Goal: Task Accomplishment & Management: Complete application form

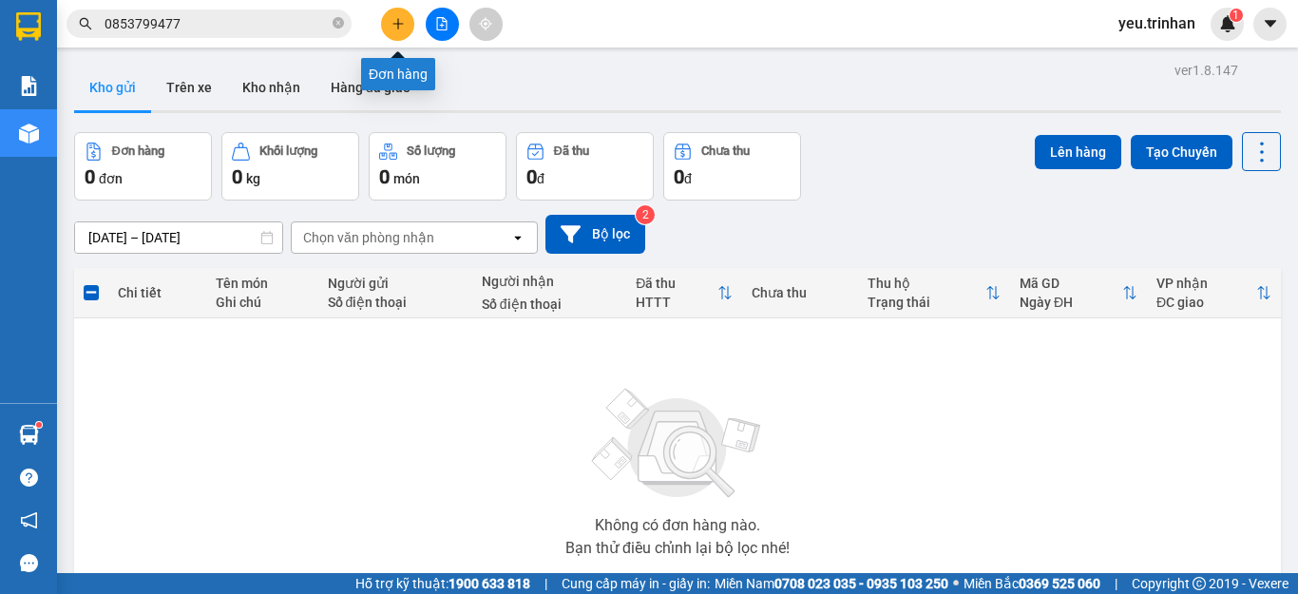
click at [401, 19] on icon "plus" at bounding box center [398, 23] width 13 height 13
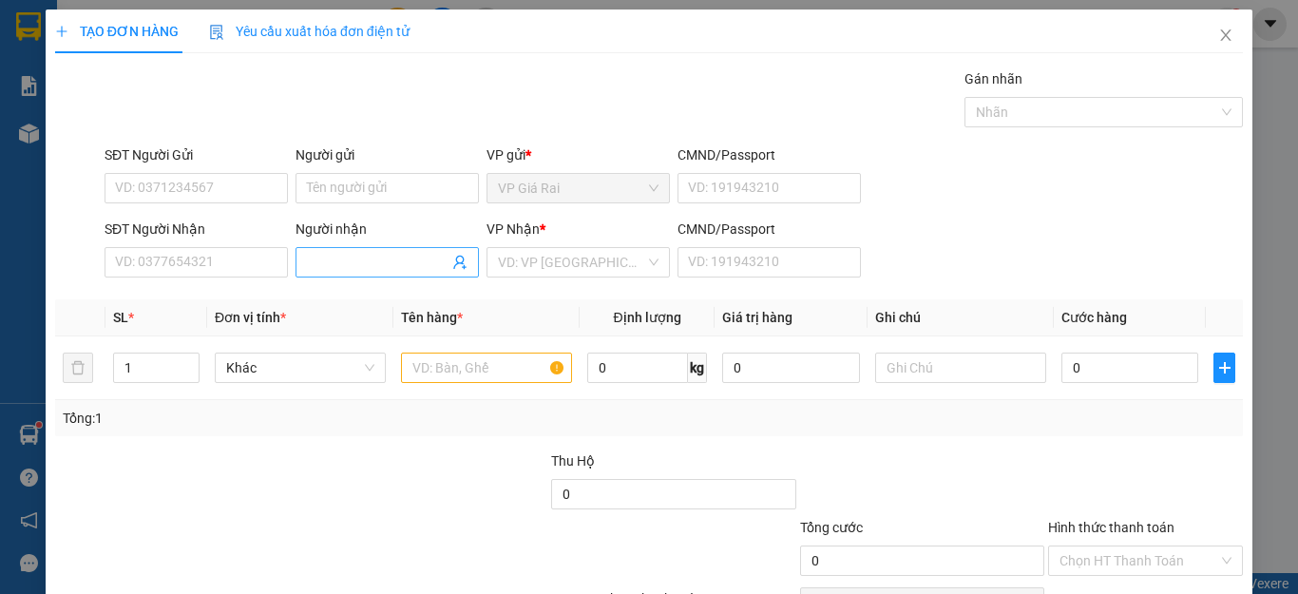
click at [350, 269] on input "Người nhận" at bounding box center [378, 262] width 142 height 21
type input "d"
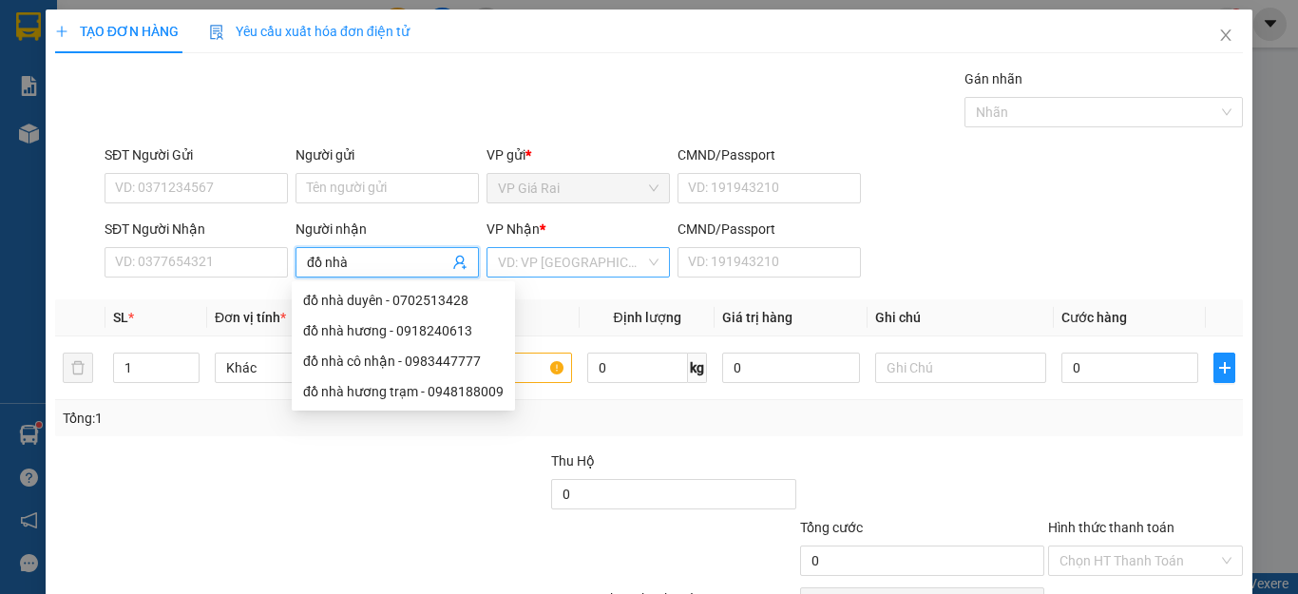
type input "đồ nhà"
click at [525, 264] on input "search" at bounding box center [571, 262] width 147 height 29
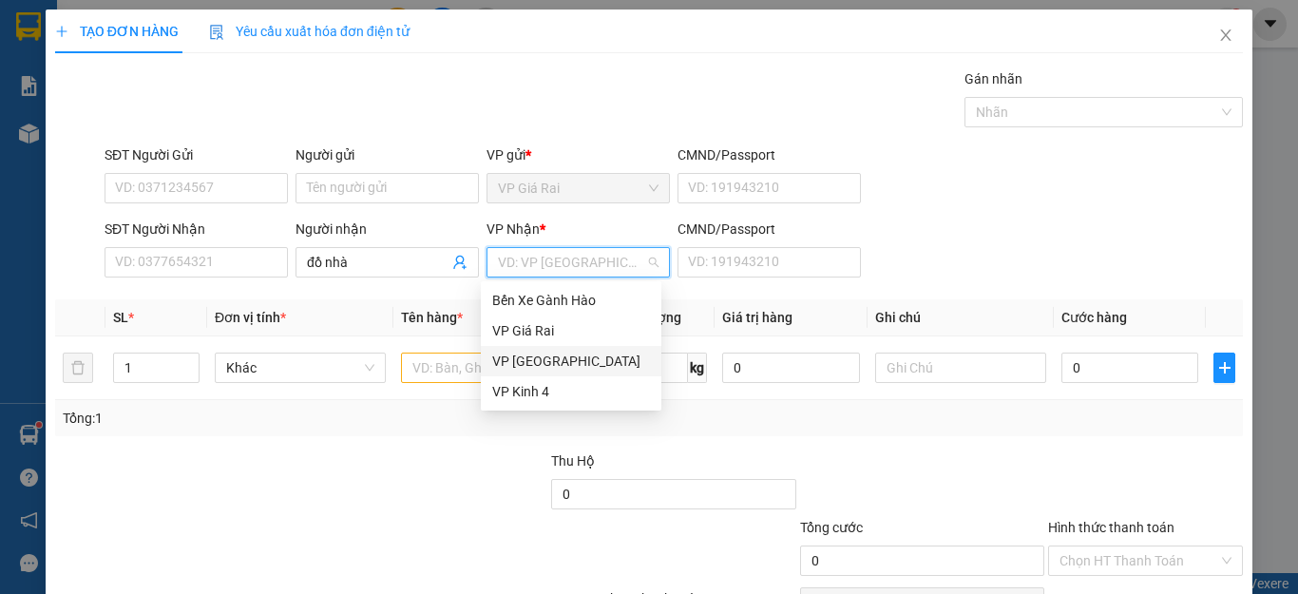
click at [536, 358] on div "VP [GEOGRAPHIC_DATA]" at bounding box center [571, 361] width 158 height 21
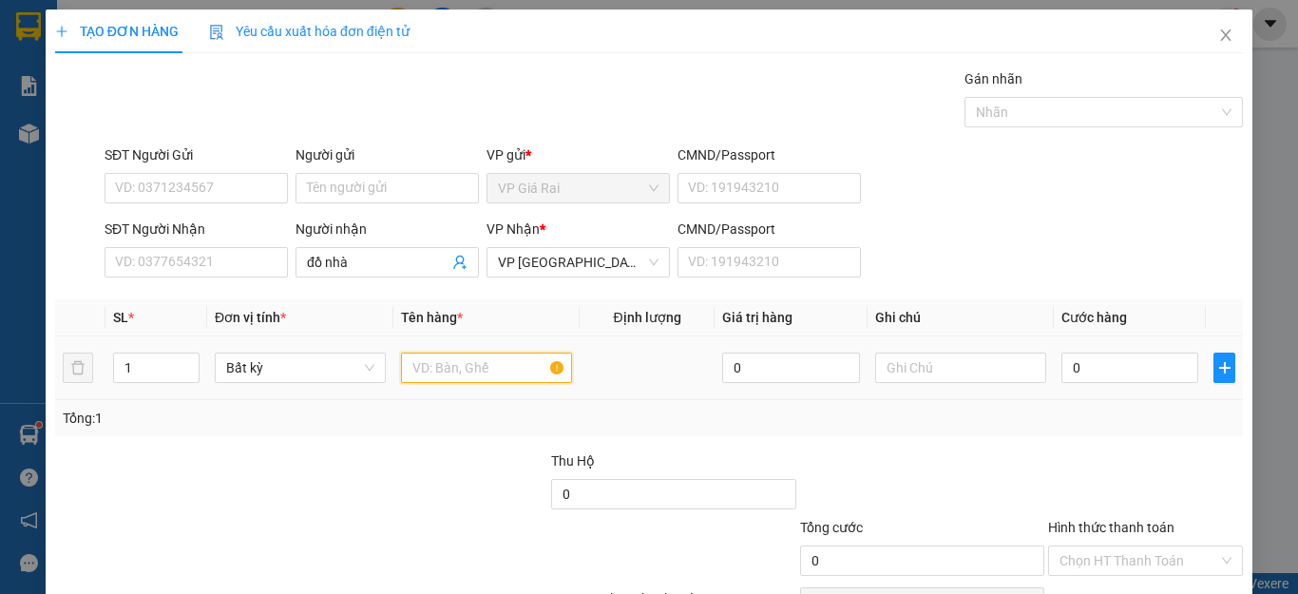
click at [432, 372] on input "text" at bounding box center [486, 368] width 171 height 30
type input "1th"
click at [1105, 357] on input "0" at bounding box center [1130, 368] width 137 height 30
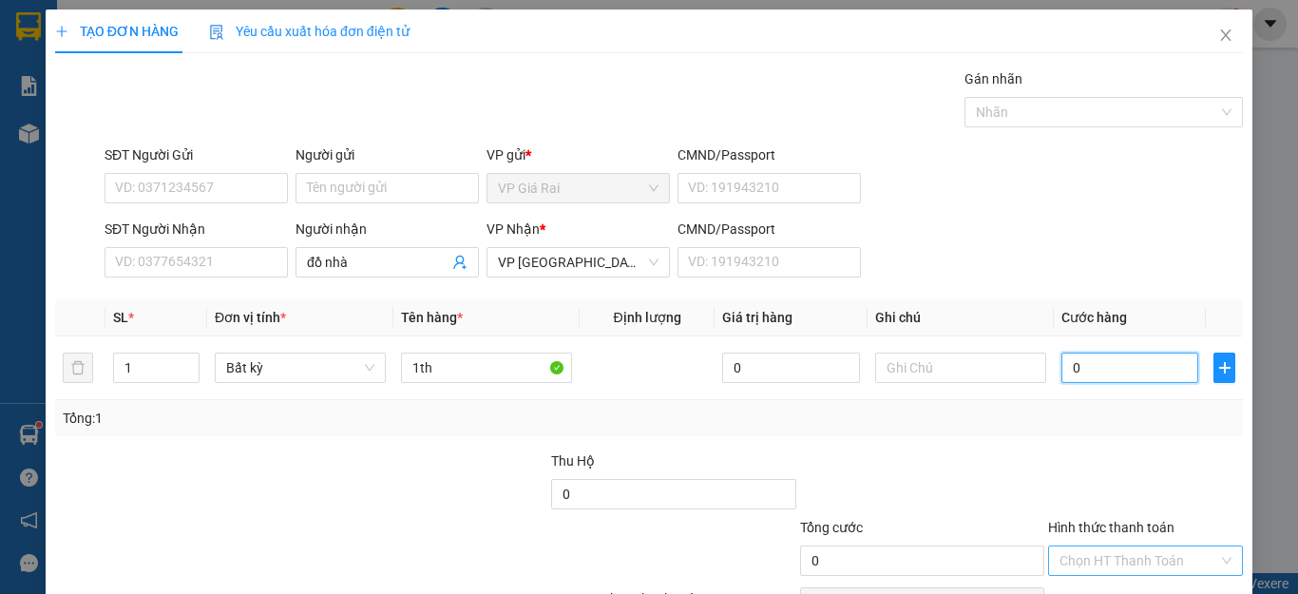
scroll to position [109, 0]
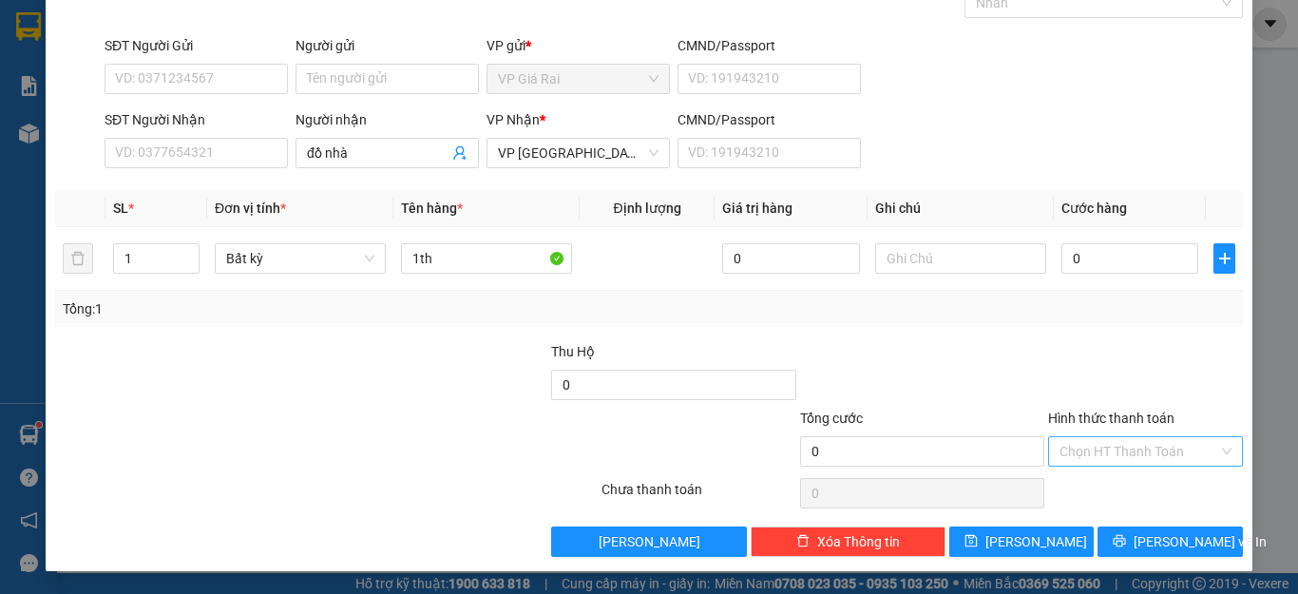
click at [1108, 447] on input "Hình thức thanh toán" at bounding box center [1139, 451] width 159 height 29
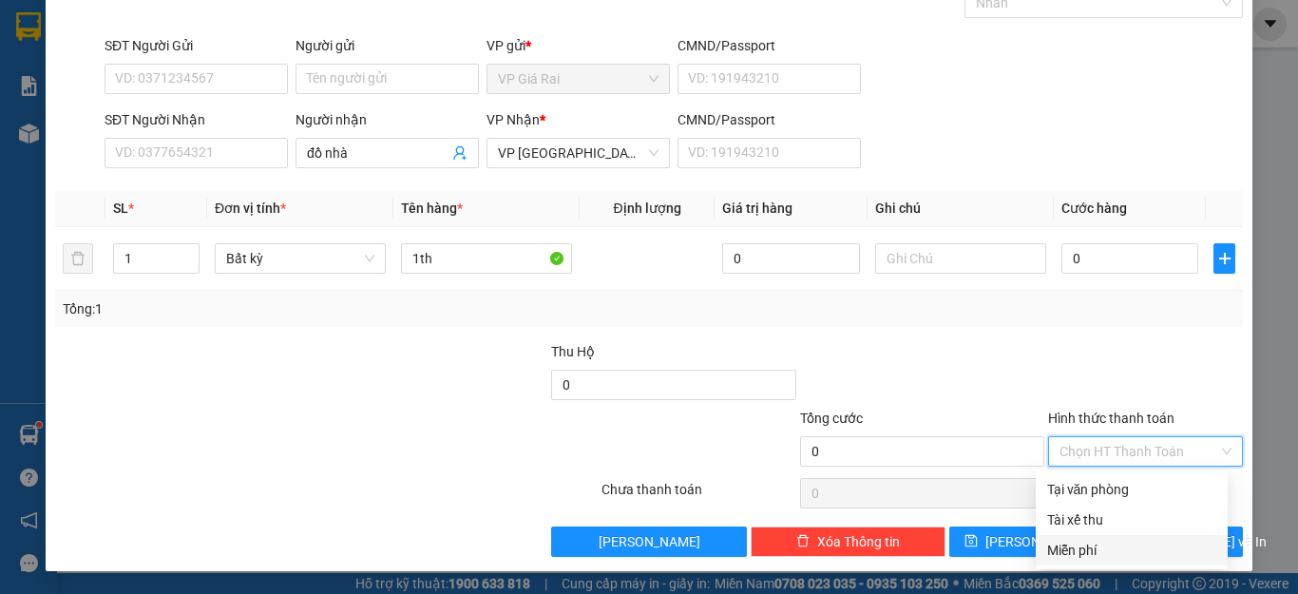
click at [1083, 543] on div "Miễn phí" at bounding box center [1131, 550] width 169 height 21
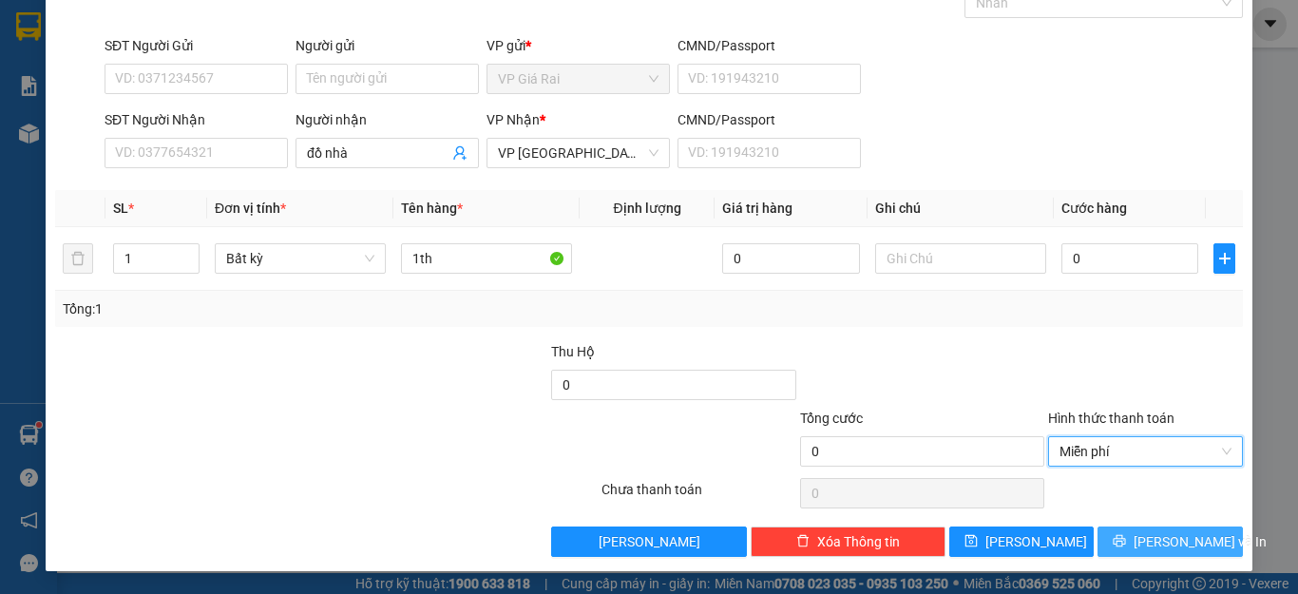
click at [1115, 545] on button "[PERSON_NAME] và In" at bounding box center [1170, 542] width 145 height 30
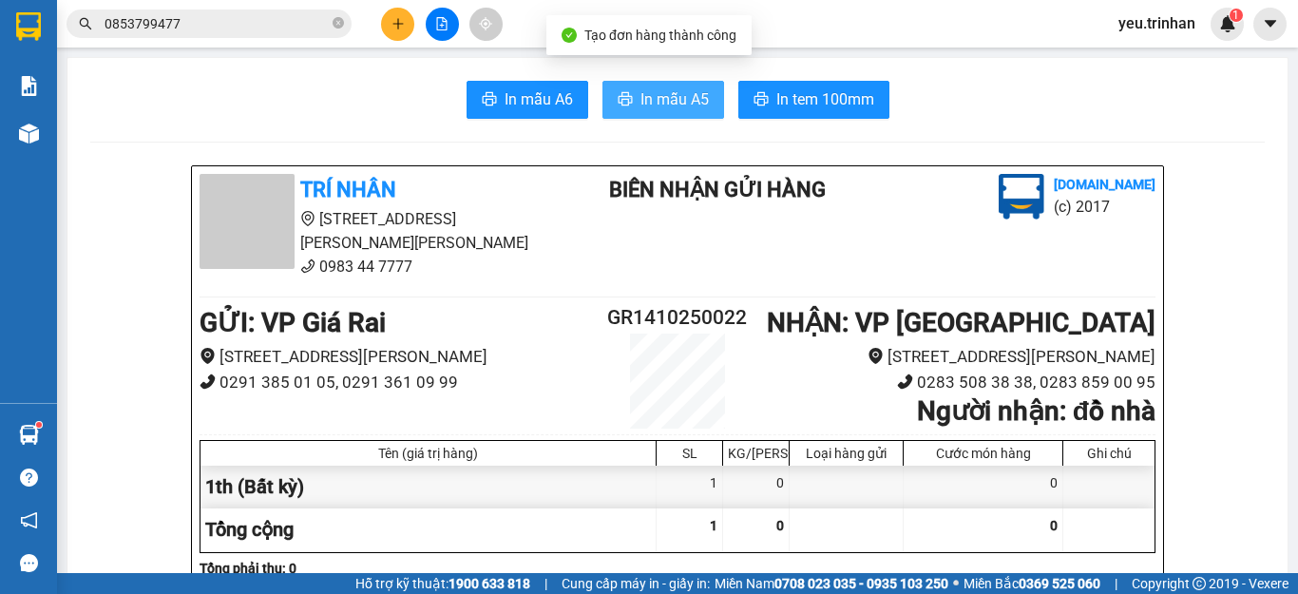
click at [678, 94] on span "In mẫu A5" at bounding box center [675, 99] width 68 height 24
